Goal: Check status: Check status

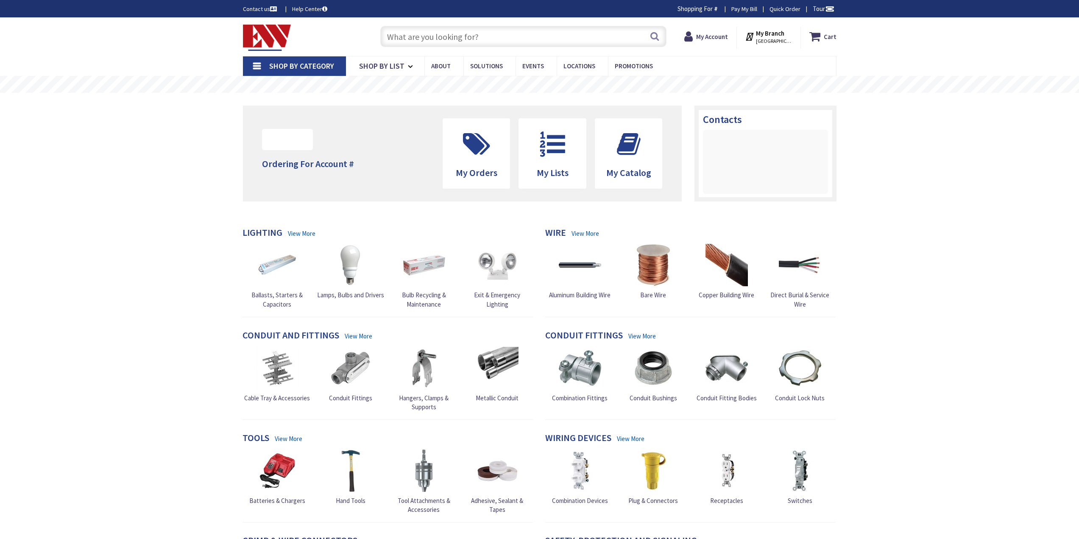
type input "[PERSON_NAME][GEOGRAPHIC_DATA], [GEOGRAPHIC_DATA]"
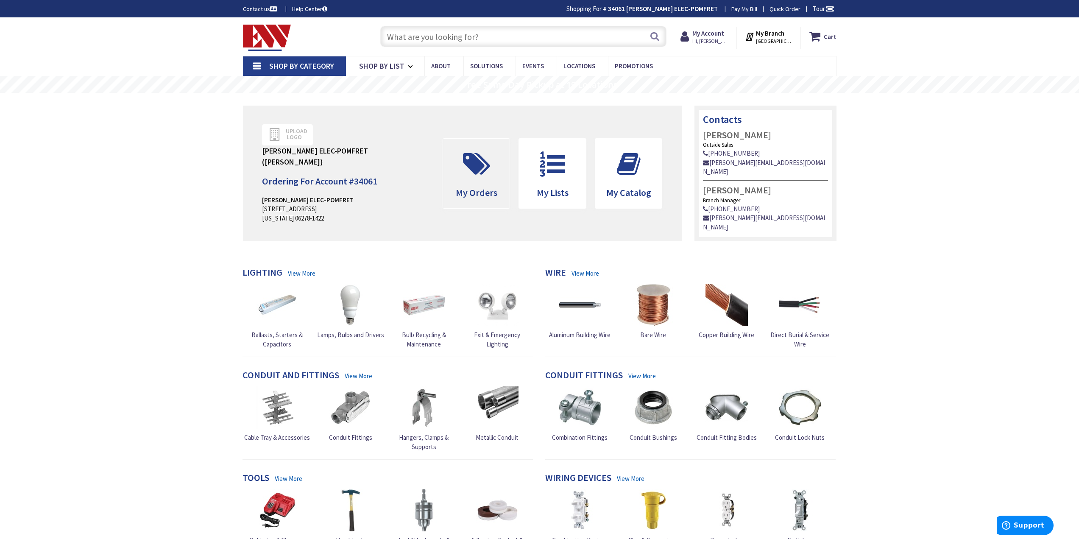
click at [486, 179] on span "My Orders" at bounding box center [476, 174] width 67 height 70
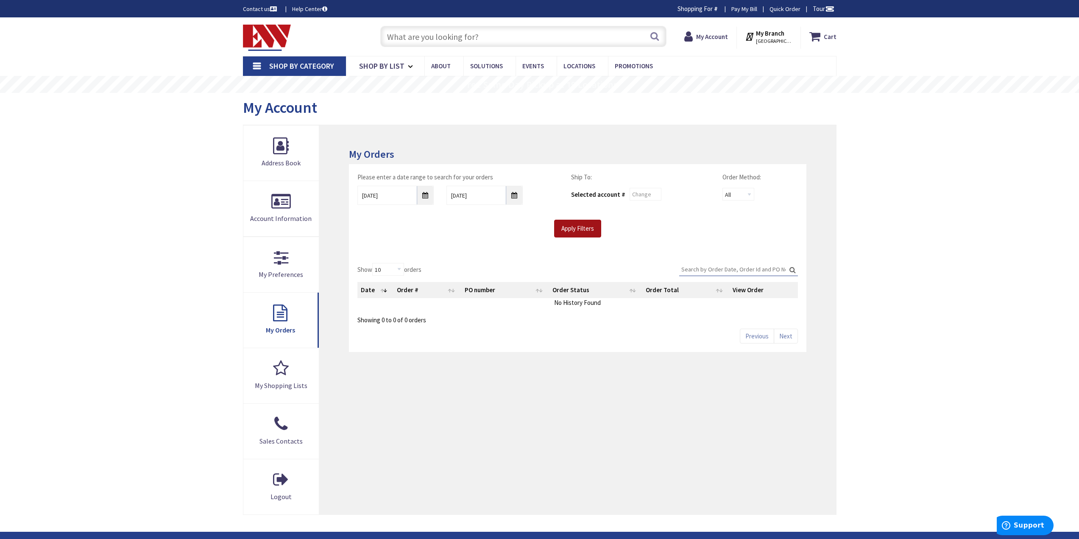
click at [591, 229] on input "Apply Filters" at bounding box center [577, 229] width 47 height 18
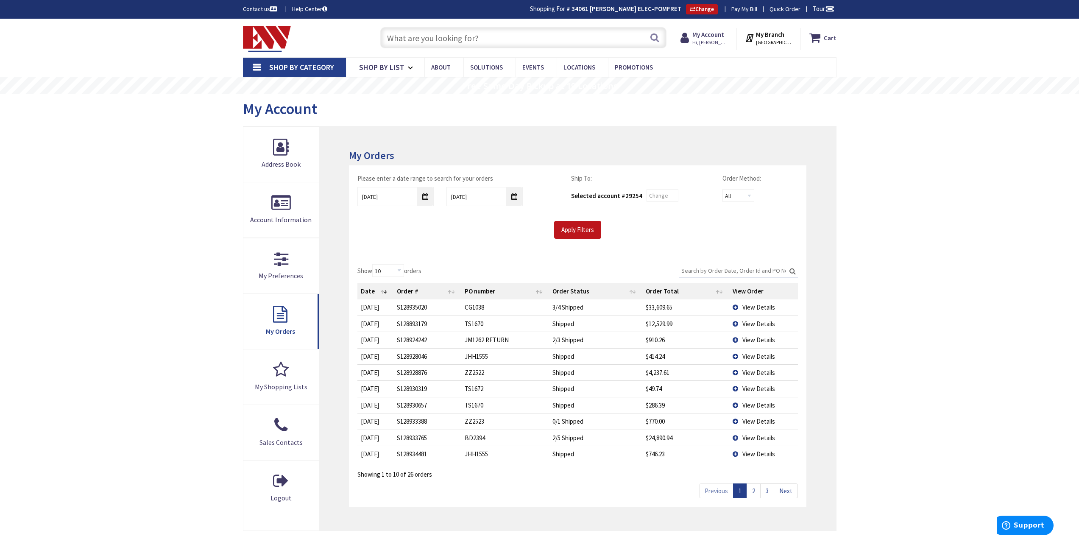
click at [735, 307] on td "View Details" at bounding box center [763, 307] width 69 height 16
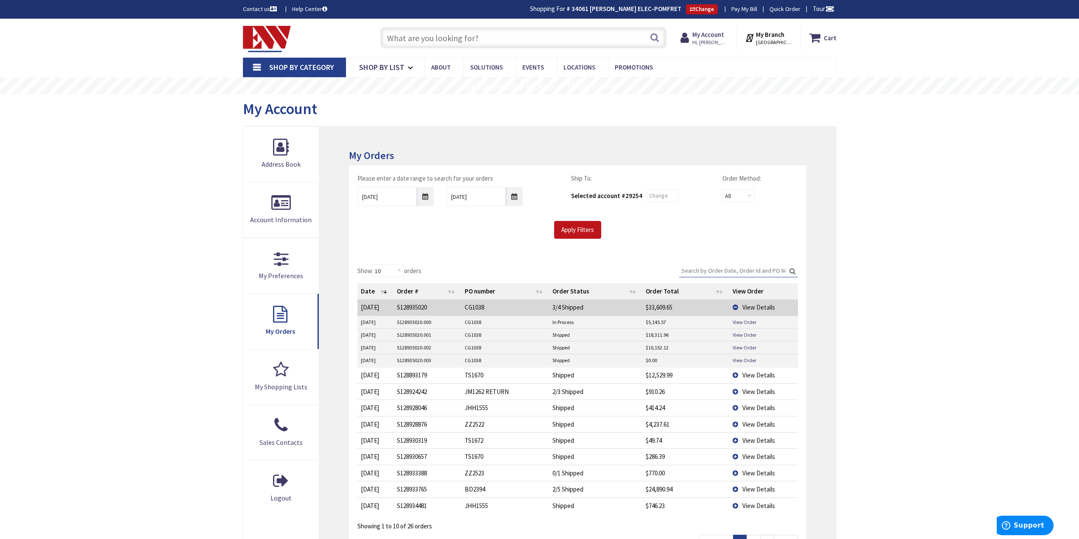
click at [735, 308] on td "View Details" at bounding box center [763, 307] width 69 height 16
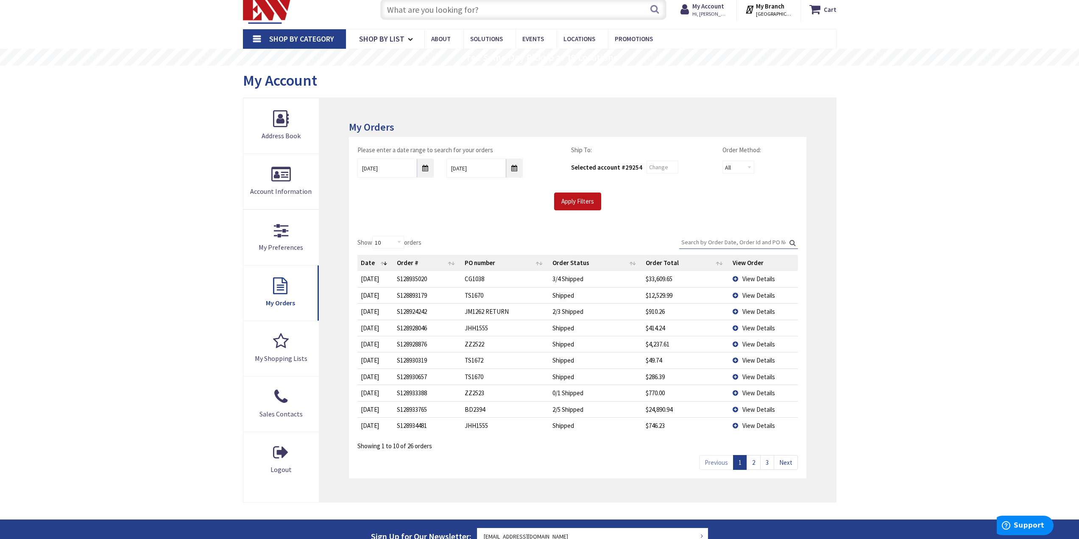
scroll to position [42, 0]
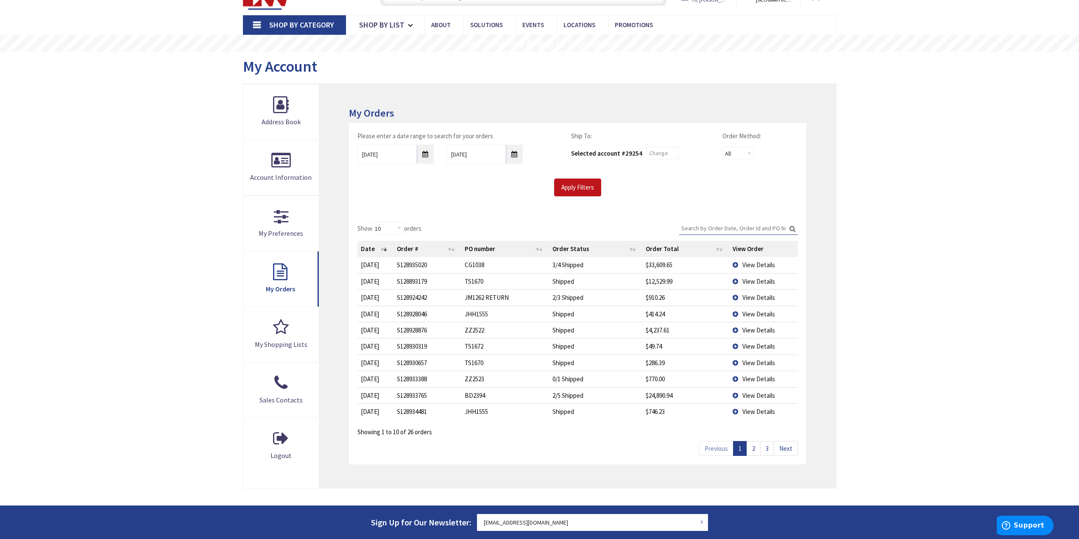
click at [758, 449] on link "2" at bounding box center [754, 448] width 14 height 15
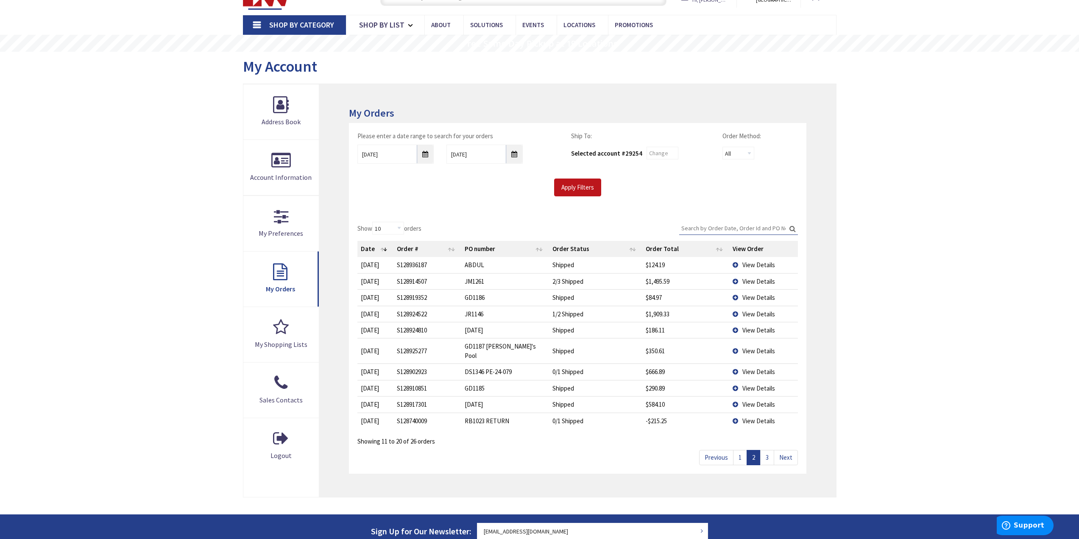
click at [766, 450] on link "3" at bounding box center [767, 457] width 14 height 15
